Goal: Task Accomplishment & Management: Use online tool/utility

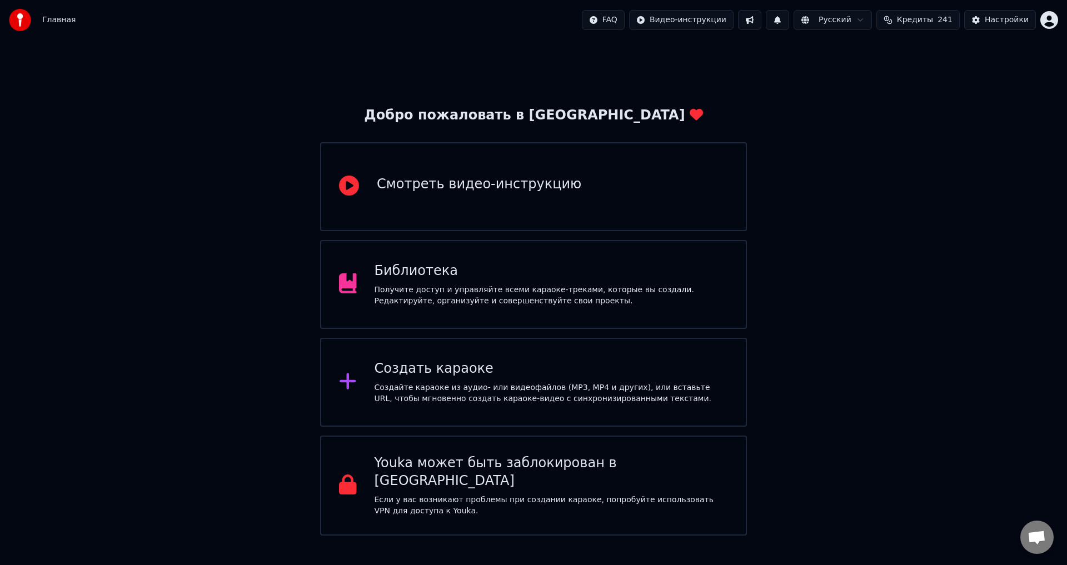
click at [549, 266] on div "Библиотека" at bounding box center [552, 271] width 354 height 18
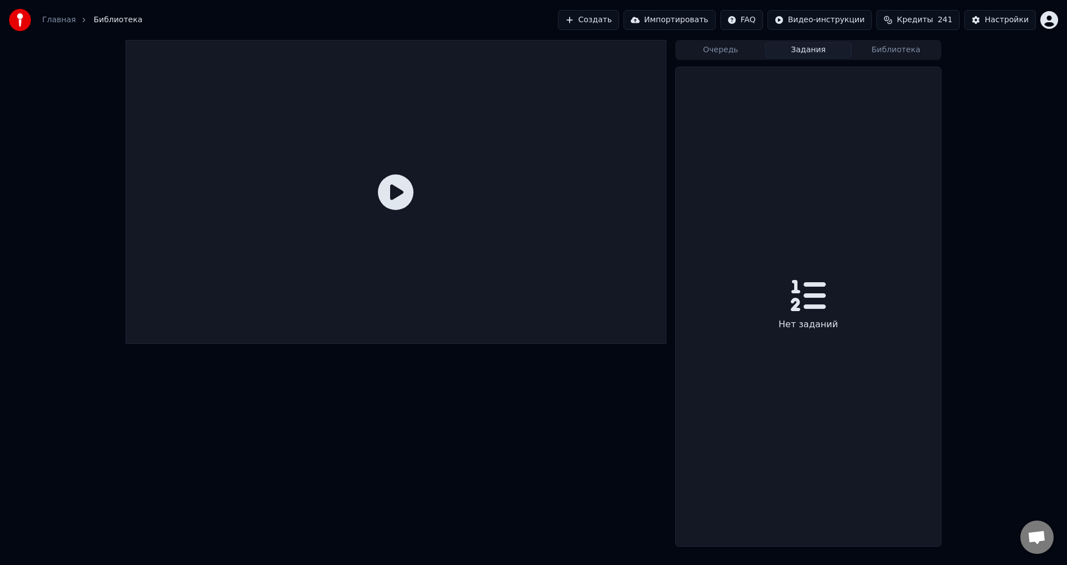
click at [815, 48] on button "Задания" at bounding box center [809, 50] width 88 height 16
click at [897, 49] on button "Библиотека" at bounding box center [896, 50] width 88 height 16
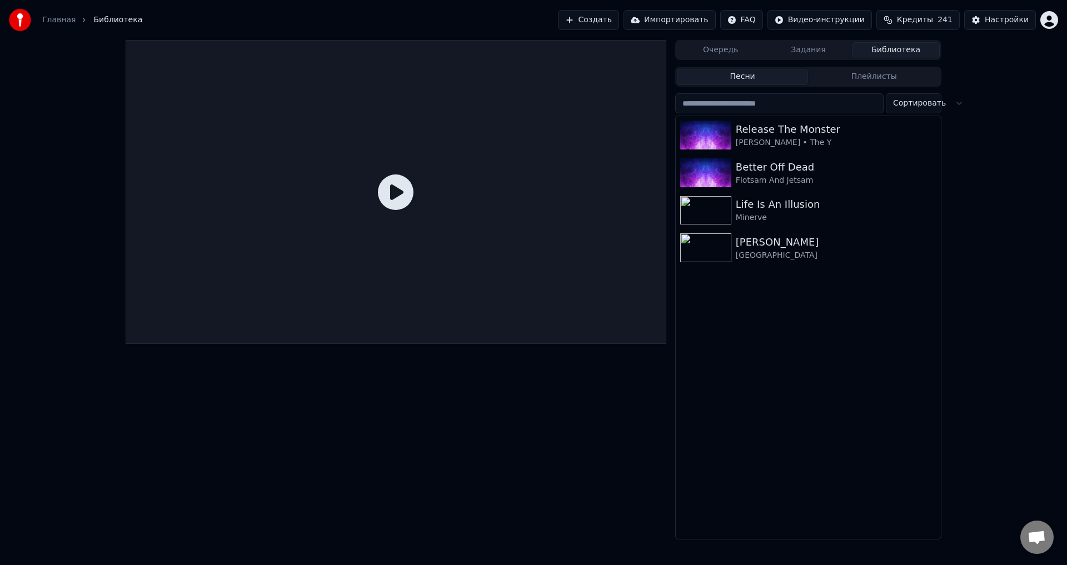
click at [863, 76] on button "Плейлисты" at bounding box center [874, 77] width 132 height 16
click at [737, 74] on button "Песни" at bounding box center [743, 77] width 132 height 16
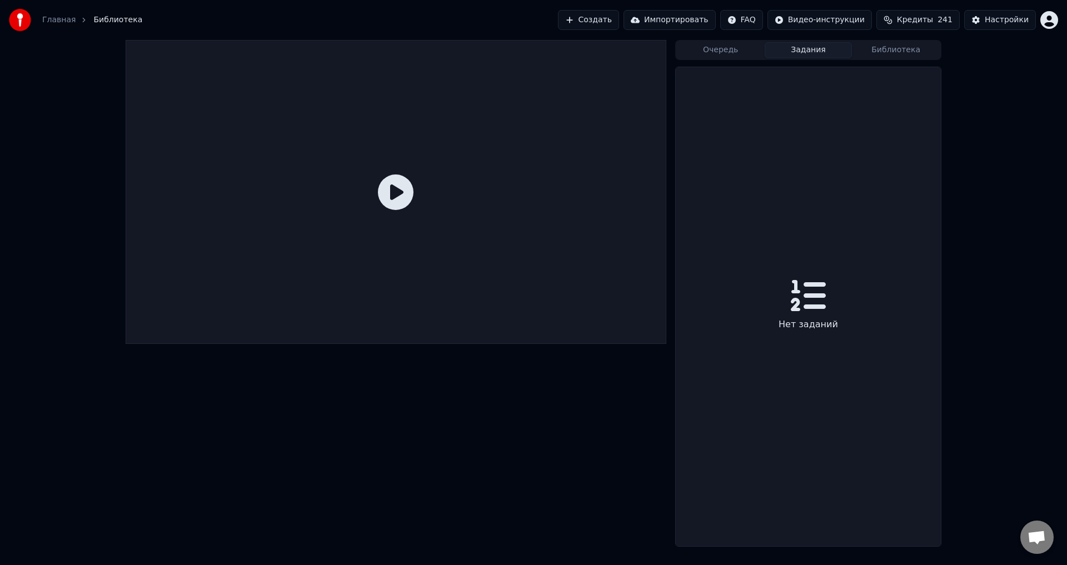
click at [820, 51] on button "Задания" at bounding box center [809, 50] width 88 height 16
click at [724, 43] on button "Очередь" at bounding box center [721, 50] width 88 height 16
click at [674, 19] on button "Импортировать" at bounding box center [670, 20] width 92 height 20
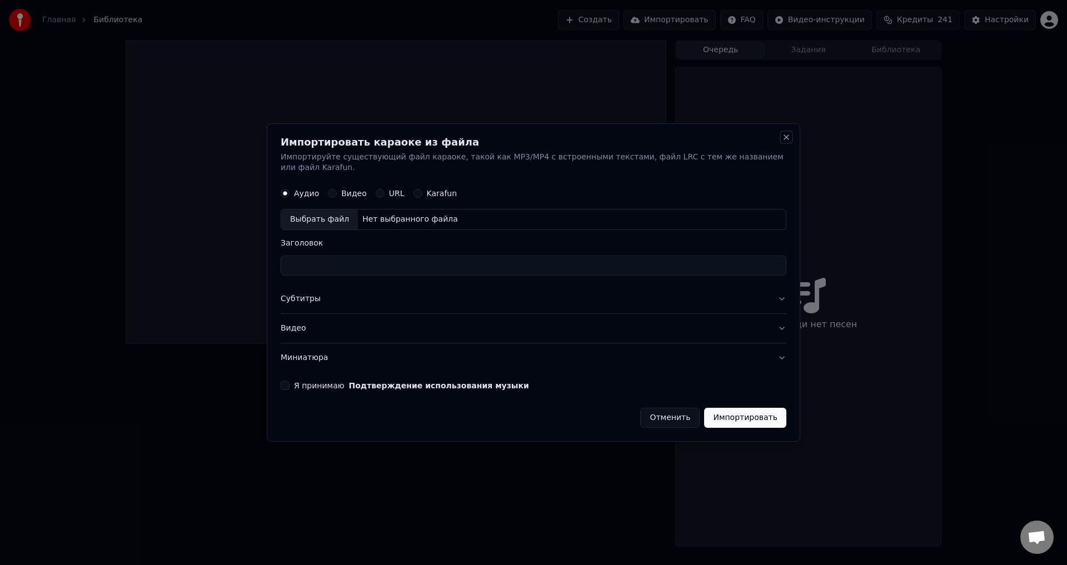
click at [783, 142] on button "Close" at bounding box center [786, 137] width 9 height 9
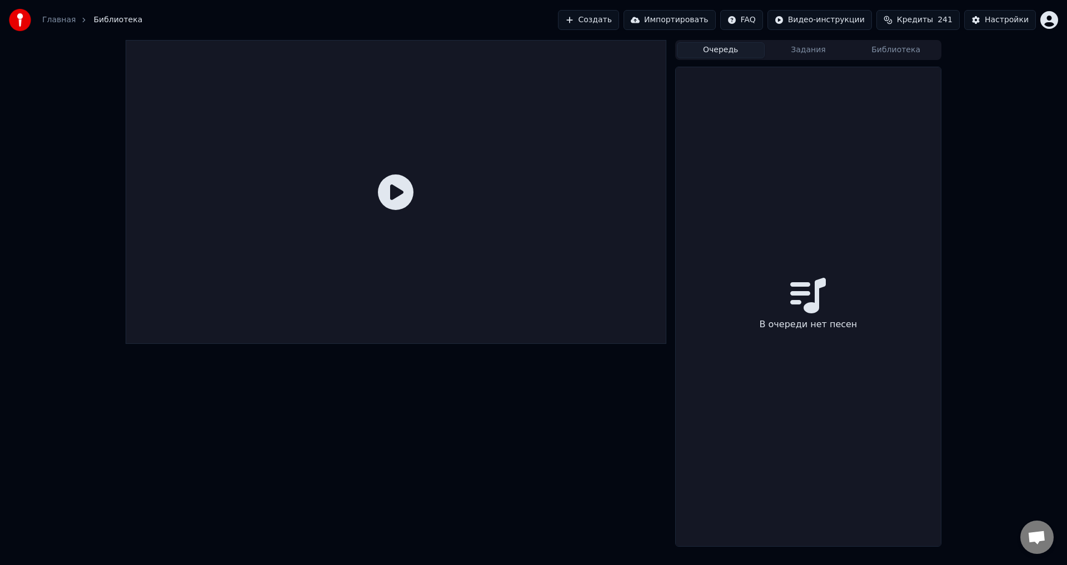
click at [53, 21] on link "Главная" at bounding box center [58, 19] width 33 height 11
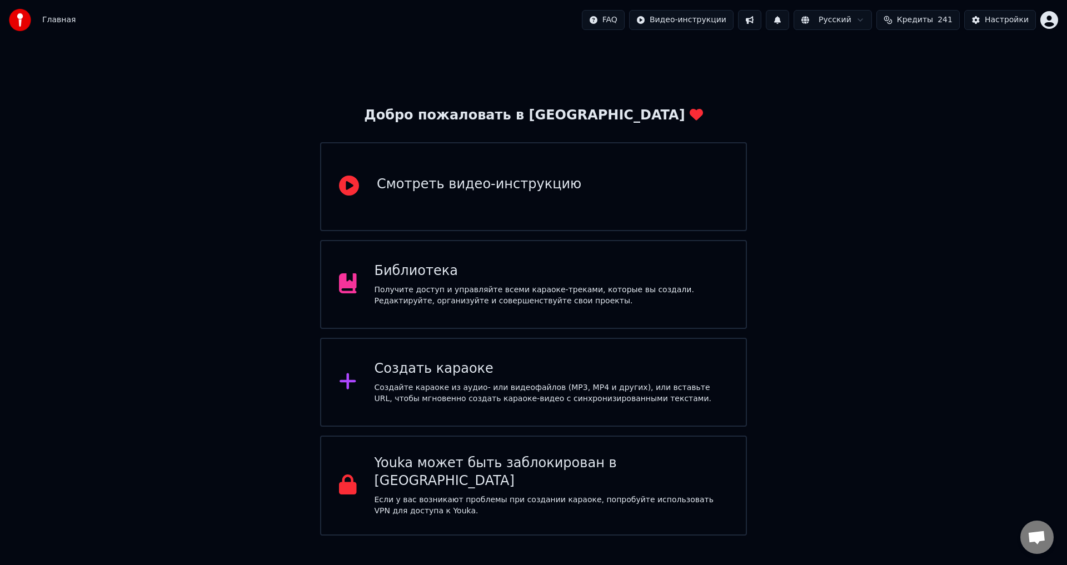
click at [635, 298] on div "Получите доступ и управляйте всеми караоке-треками, которые вы создали. Редакти…" at bounding box center [552, 296] width 354 height 22
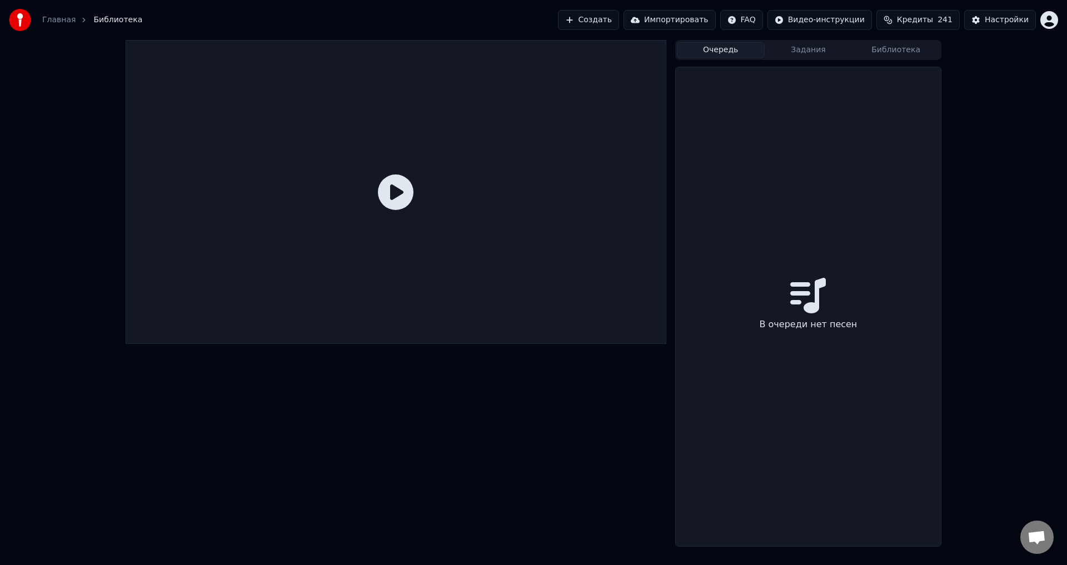
click at [907, 52] on button "Библиотека" at bounding box center [896, 50] width 88 height 16
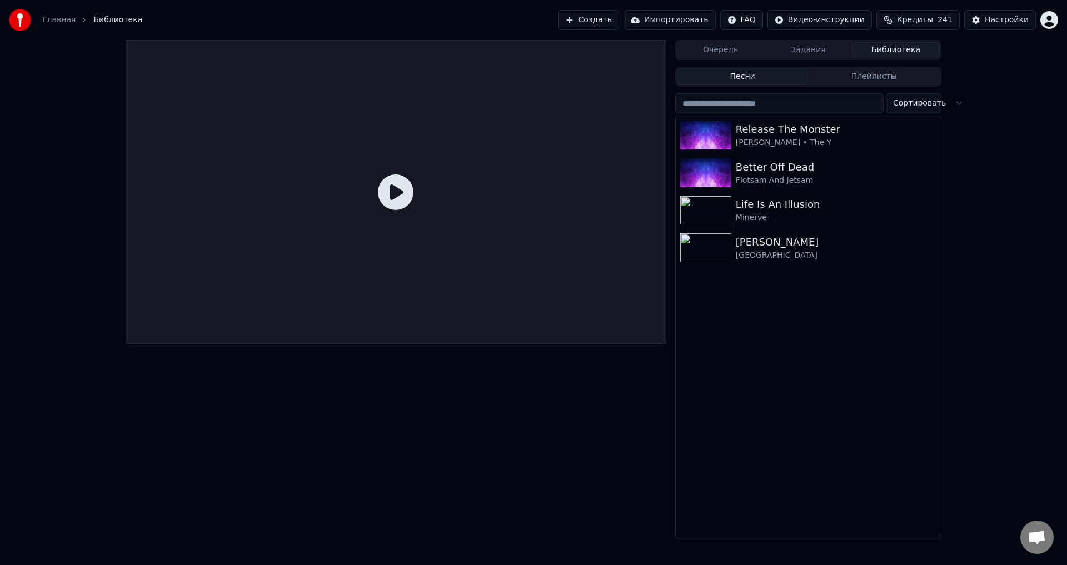
click at [953, 104] on div "Очередь Задания Библиотека Песни Плейлисты Сортировать Release The Monster [PER…" at bounding box center [533, 290] width 1067 height 500
click at [885, 82] on button "Плейлисты" at bounding box center [874, 77] width 132 height 16
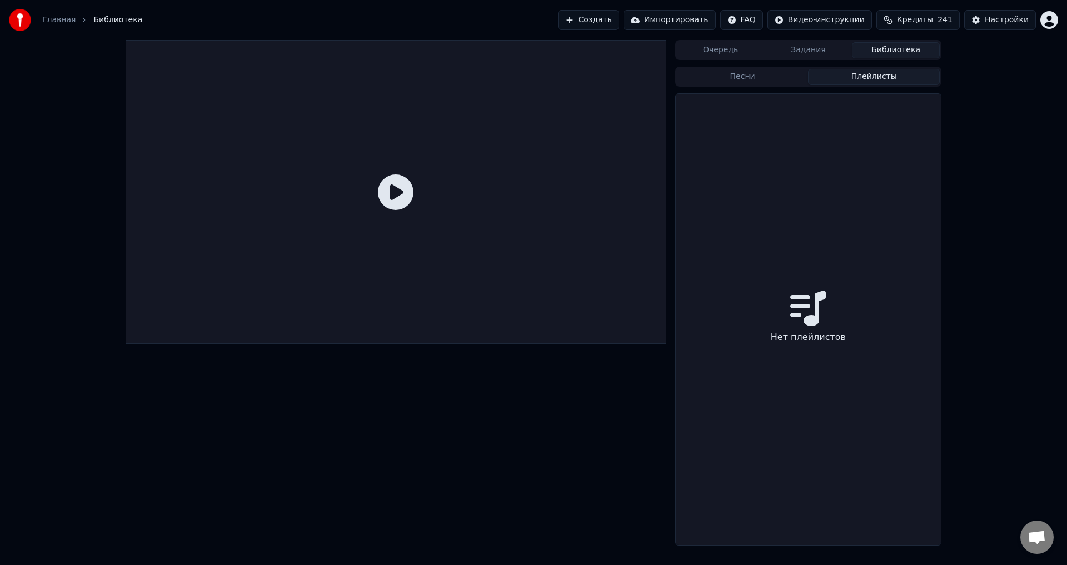
click at [769, 69] on button "Песни" at bounding box center [743, 77] width 132 height 16
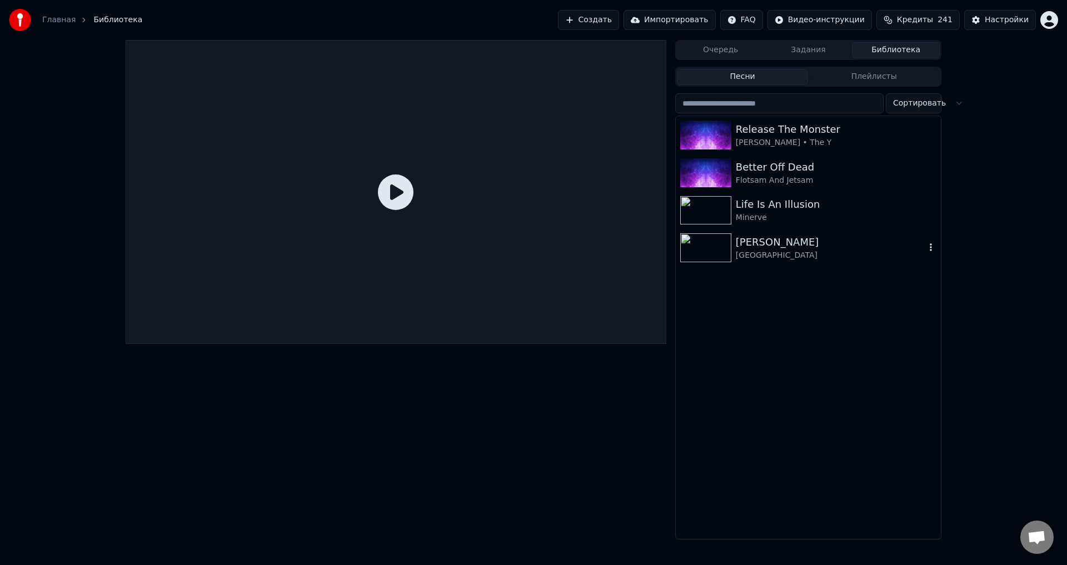
click at [878, 248] on div "[PERSON_NAME]" at bounding box center [831, 243] width 190 height 16
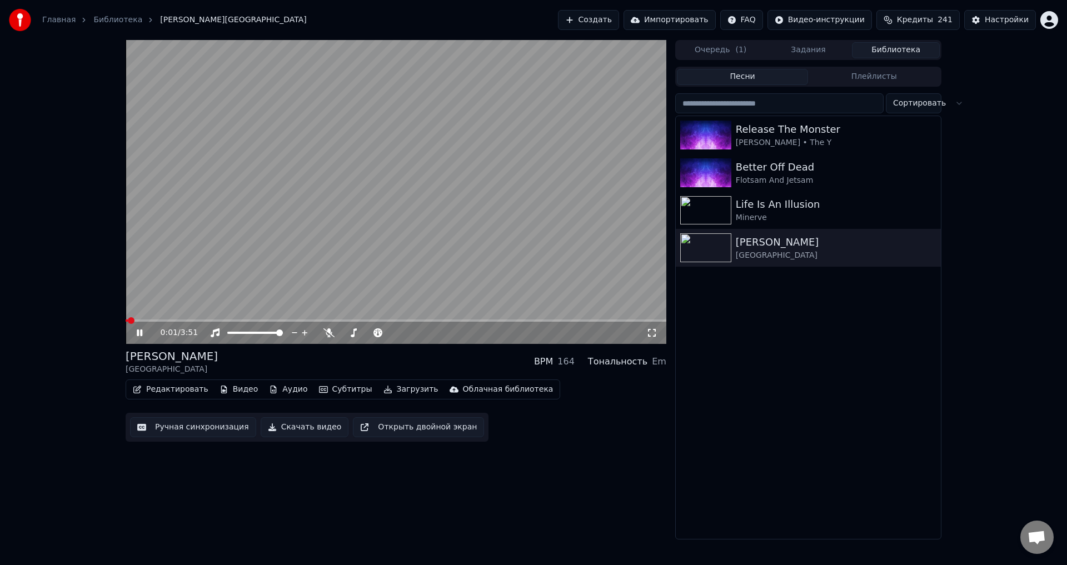
click at [140, 333] on icon at bounding box center [148, 333] width 26 height 9
click at [473, 390] on div "Облачная библиотека" at bounding box center [508, 389] width 91 height 11
click at [494, 429] on div "Открыть облачную библиотеку" at bounding box center [508, 431] width 129 height 11
click at [897, 137] on div "[PERSON_NAME] • The Y" at bounding box center [831, 142] width 190 height 11
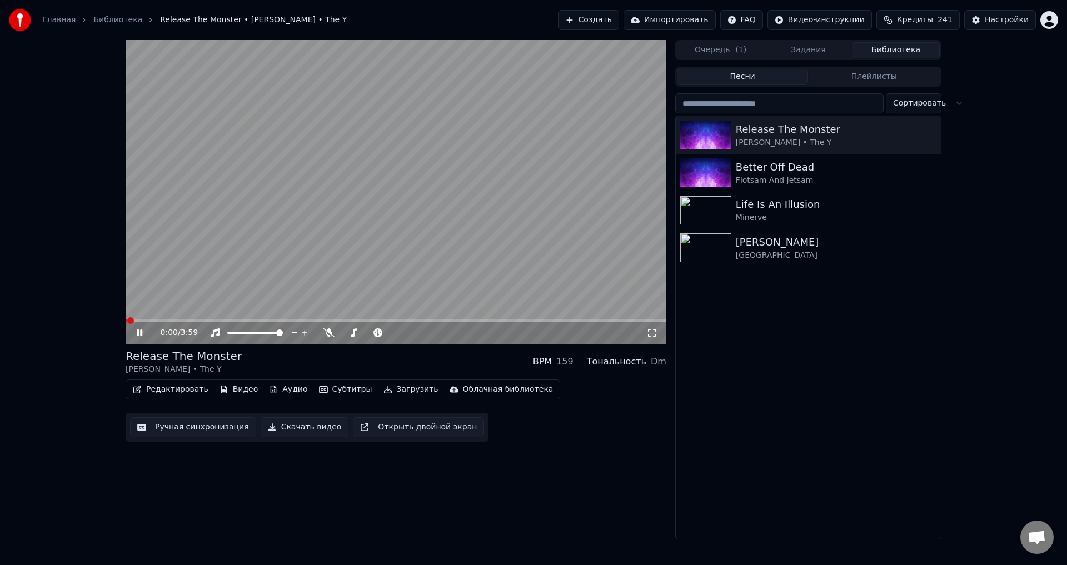
click at [137, 330] on icon at bounding box center [148, 333] width 26 height 9
click at [470, 387] on div "Облачная библиотека" at bounding box center [508, 389] width 91 height 11
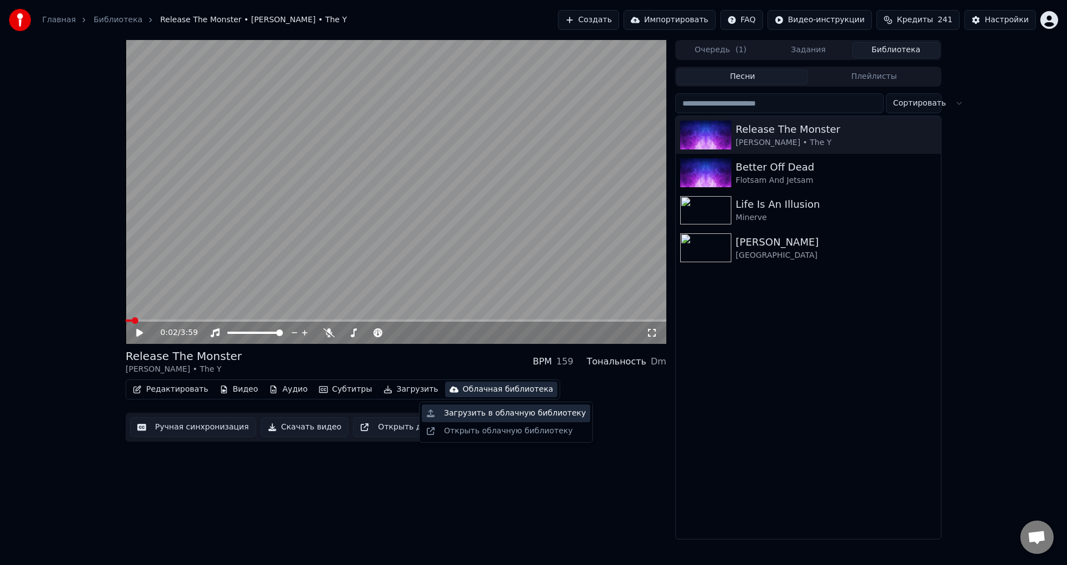
click at [477, 415] on div "Загрузить в облачную библиотеку" at bounding box center [515, 413] width 142 height 11
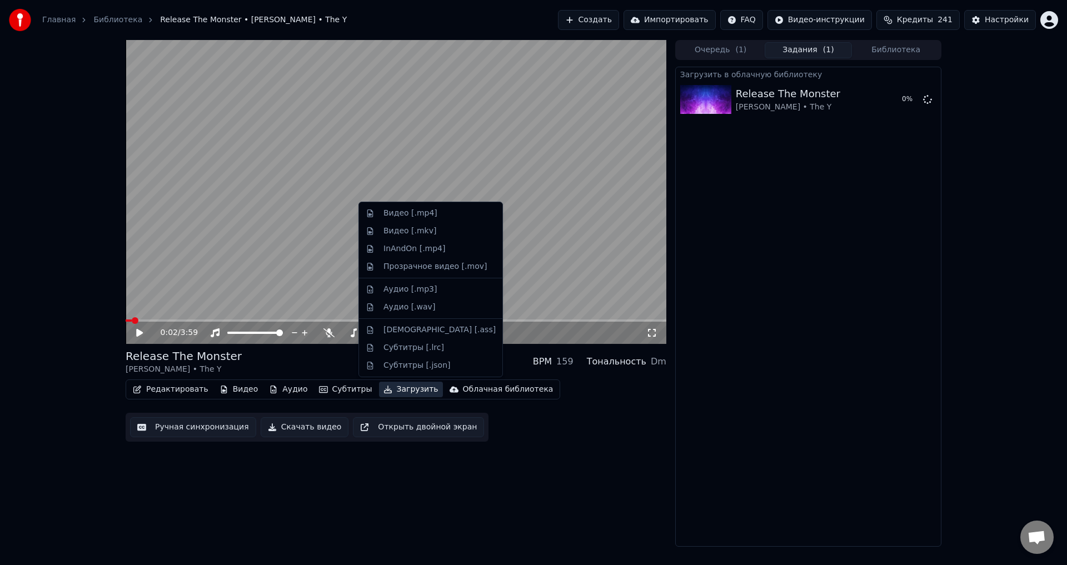
click at [385, 389] on button "Загрузить" at bounding box center [411, 390] width 64 height 16
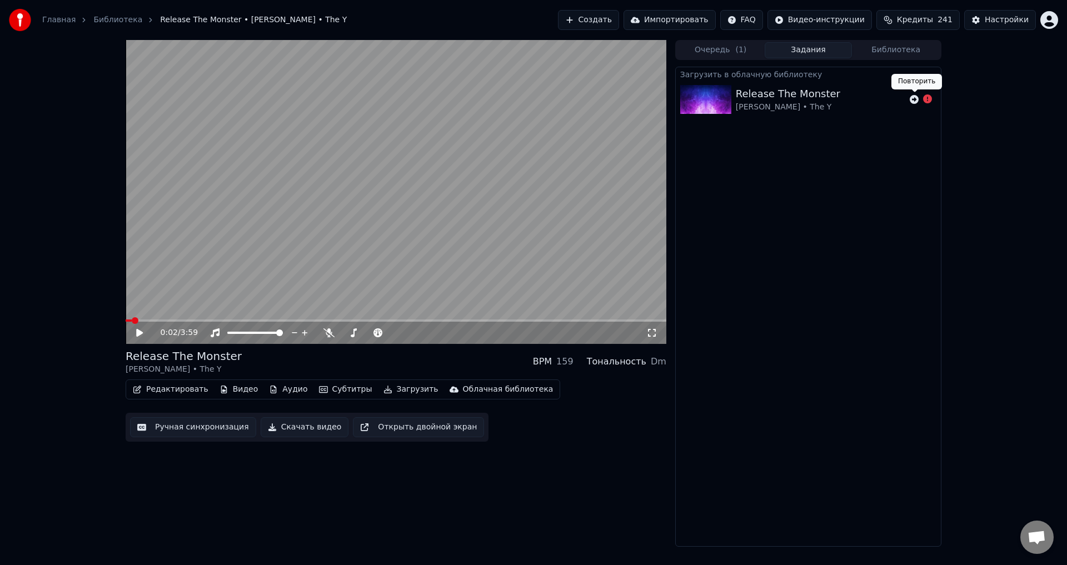
click at [914, 99] on icon at bounding box center [914, 99] width 9 height 9
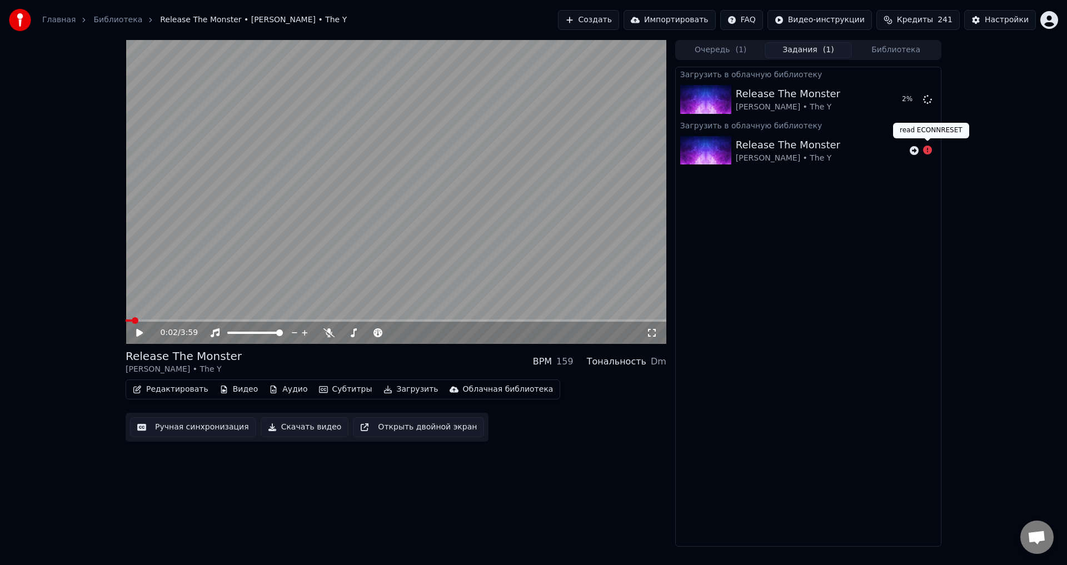
click at [927, 152] on icon at bounding box center [927, 150] width 9 height 9
